Goal: Task Accomplishment & Management: Complete application form

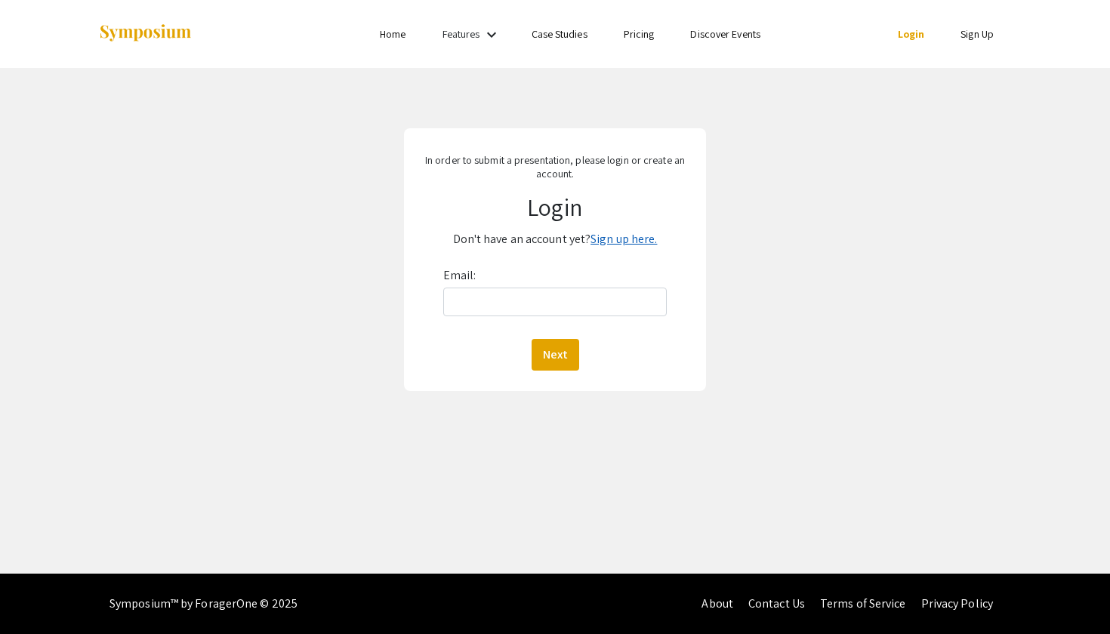
click at [624, 237] on link "Sign up here." at bounding box center [623, 239] width 66 height 16
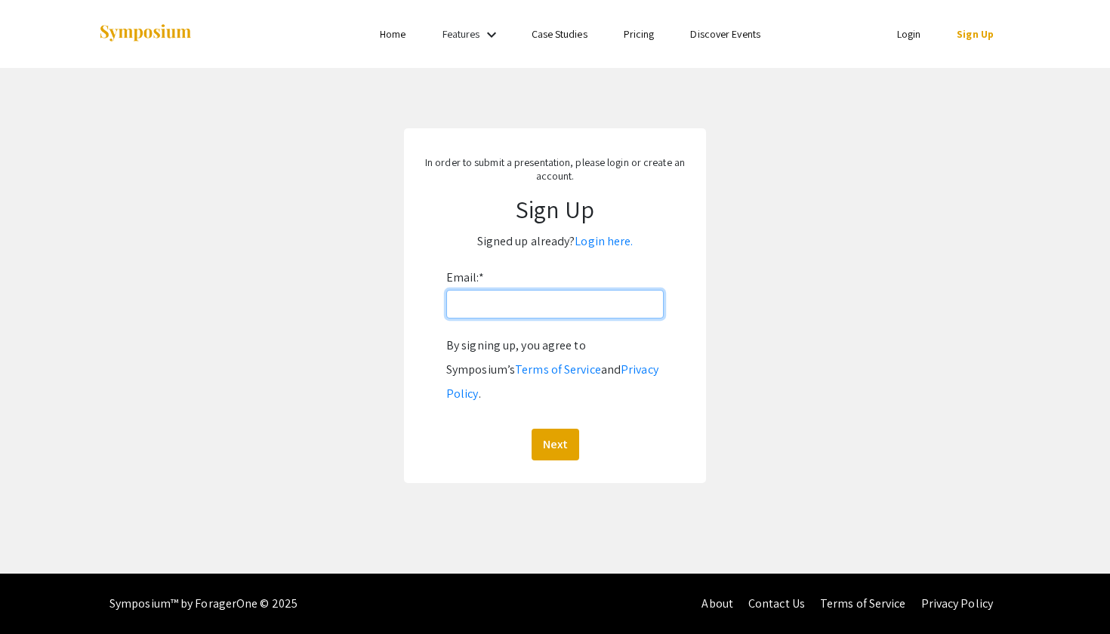
click at [529, 314] on input "Email: *" at bounding box center [554, 304] width 217 height 29
type input "[EMAIL_ADDRESS][DOMAIN_NAME]"
click at [550, 429] on button "Next" at bounding box center [556, 445] width 48 height 32
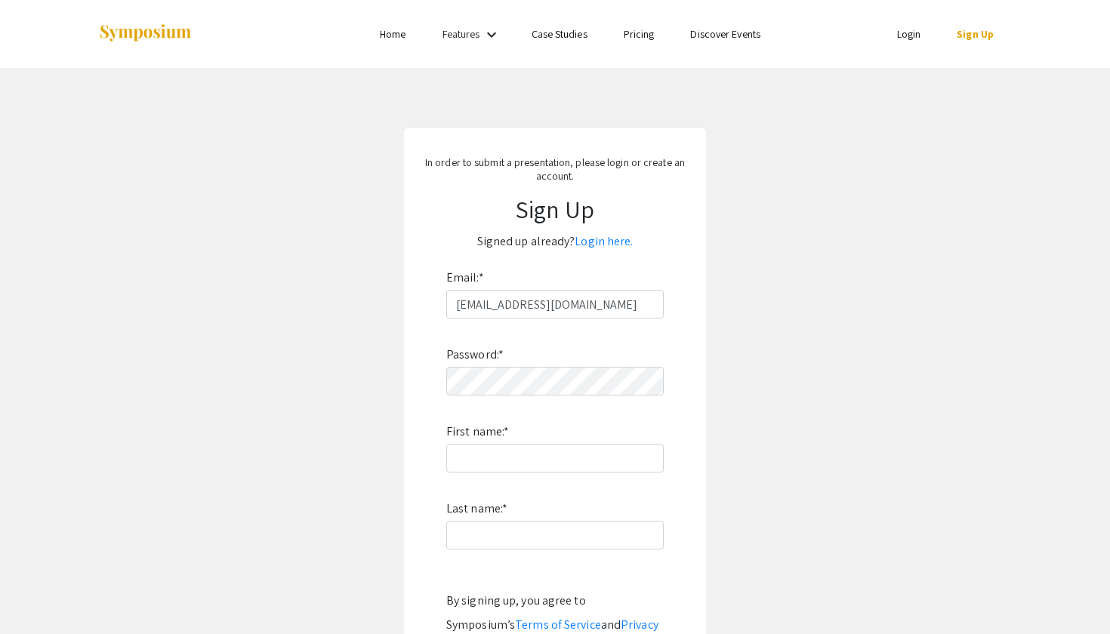
click at [528, 405] on div "Password: * First name: * Last name: * By signing up, you agree to Symposium’s …" at bounding box center [554, 517] width 217 height 397
type input "Samantha"
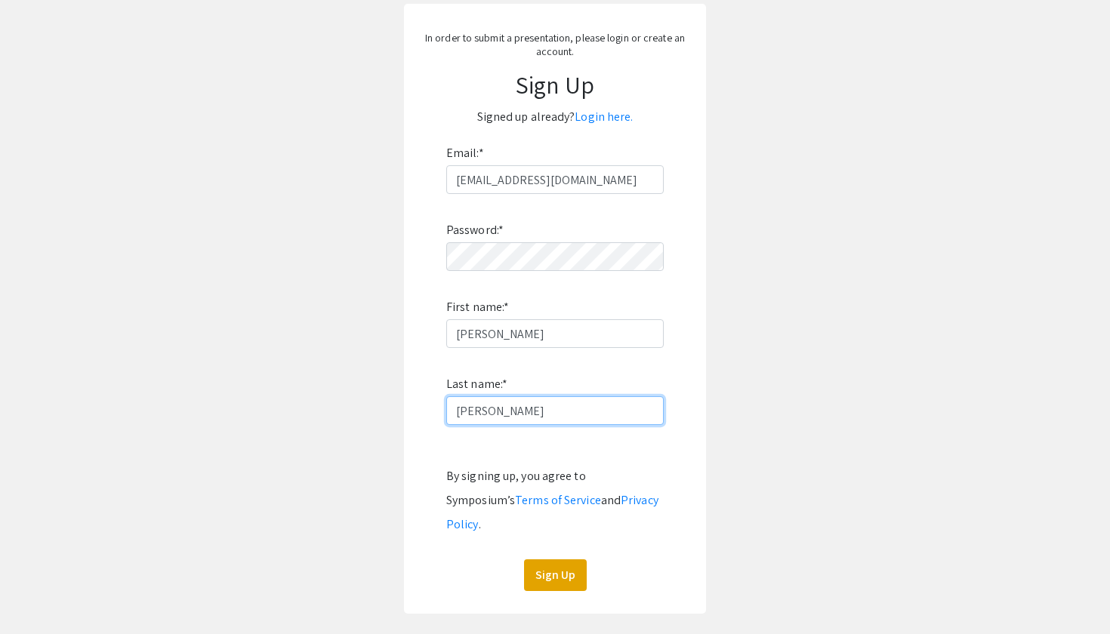
scroll to position [141, 0]
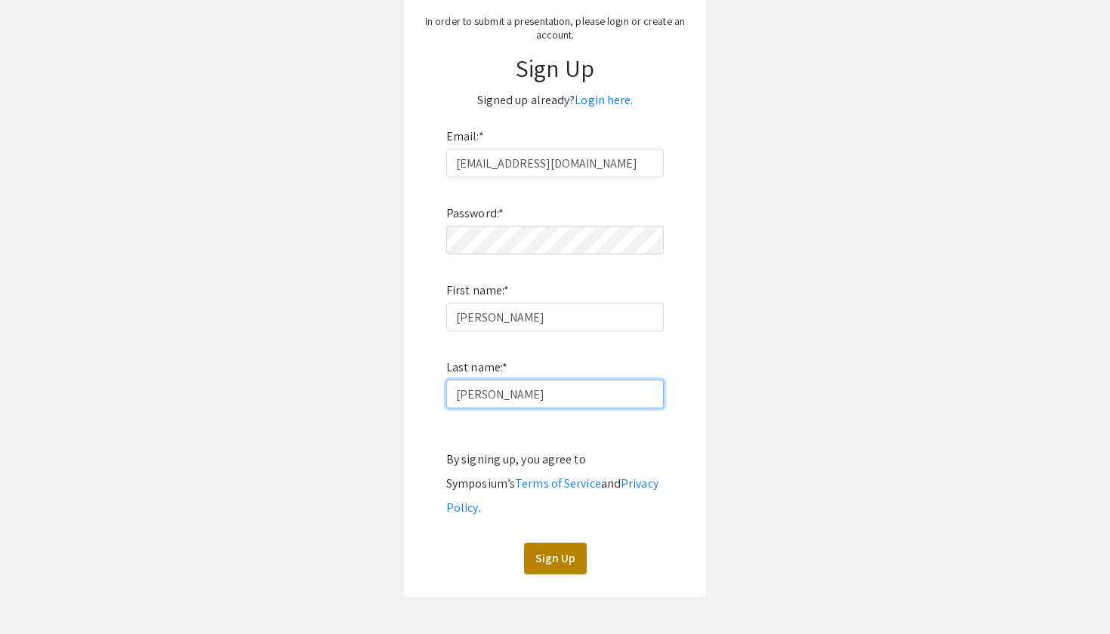
type input "Eggleston"
click at [545, 545] on button "Sign Up" at bounding box center [555, 559] width 63 height 32
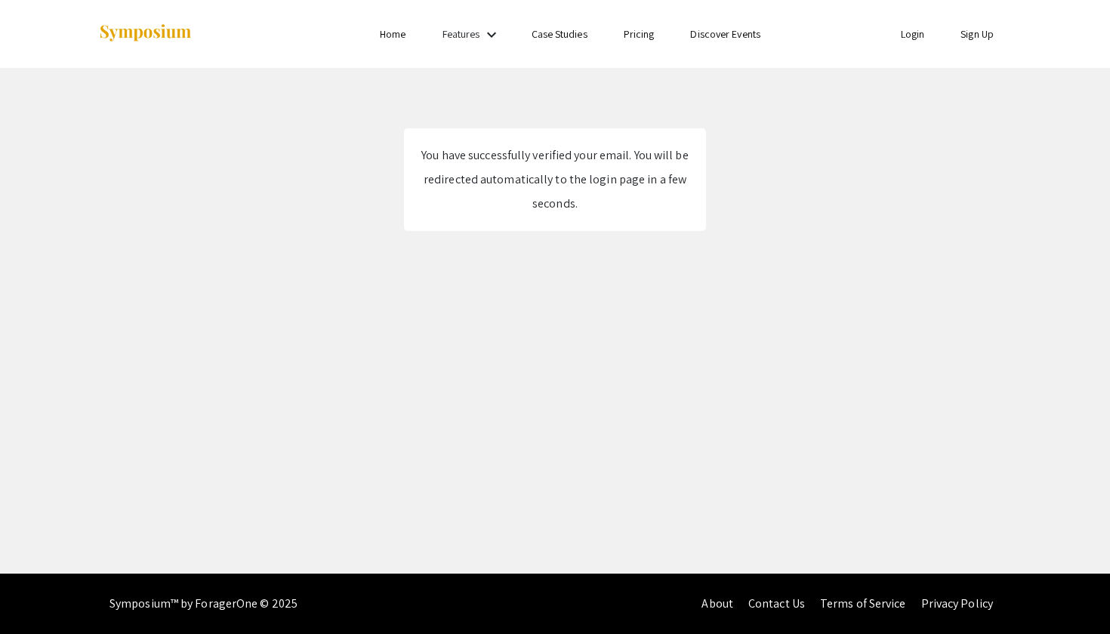
click at [913, 37] on link "Login" at bounding box center [913, 34] width 24 height 14
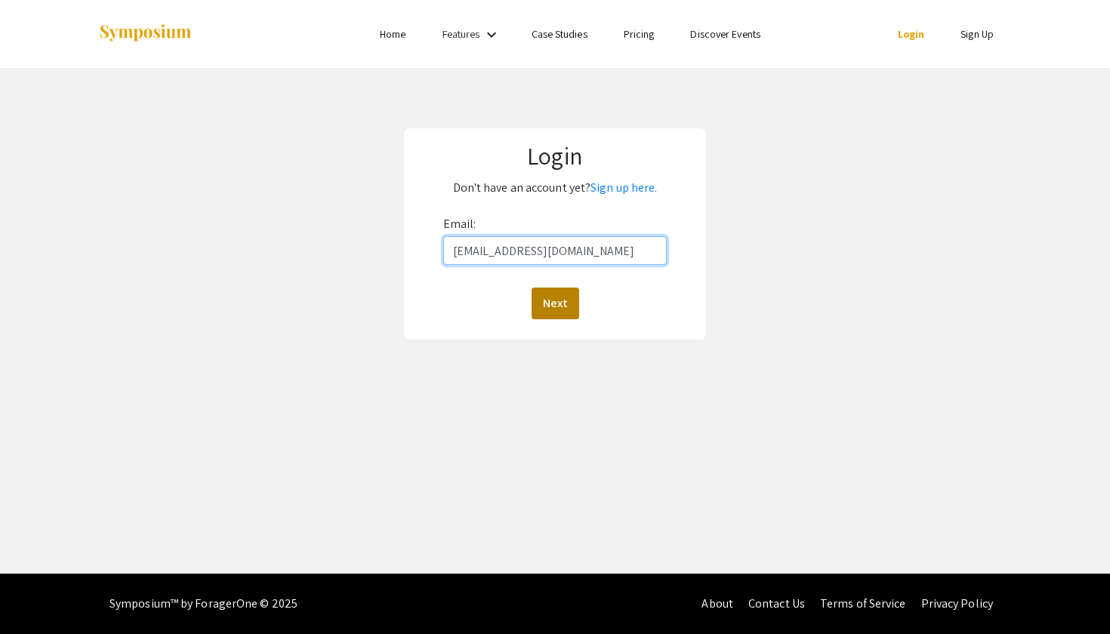
type input "[EMAIL_ADDRESS][DOMAIN_NAME]"
click at [532, 313] on button "Next" at bounding box center [556, 304] width 48 height 32
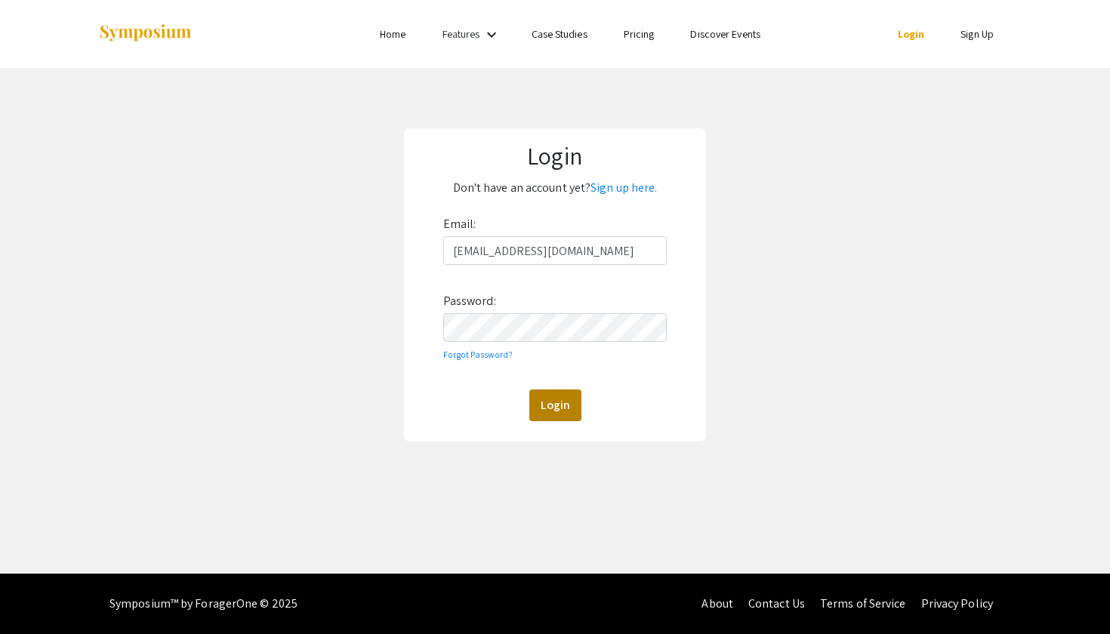
click at [550, 409] on button "Login" at bounding box center [555, 406] width 52 height 32
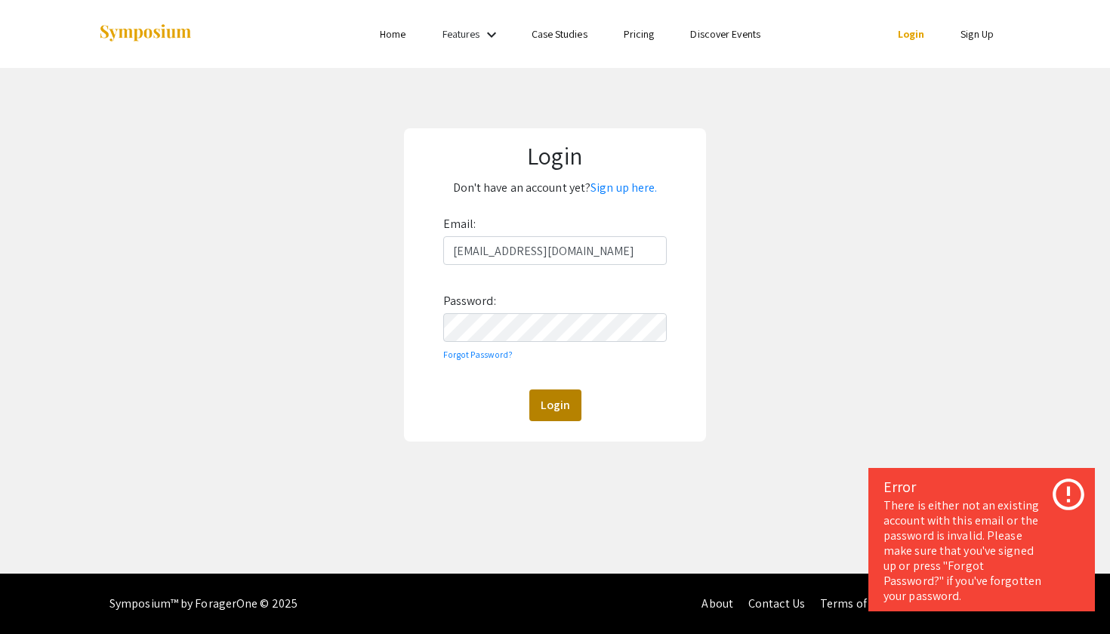
click at [541, 401] on button "Login" at bounding box center [555, 406] width 52 height 32
